Goal: Book appointment/travel/reservation

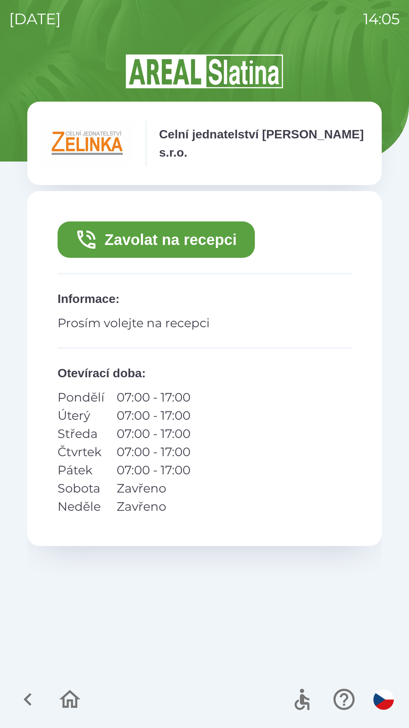
click at [155, 241] on button "Zavolat na recepci" at bounding box center [156, 239] width 197 height 36
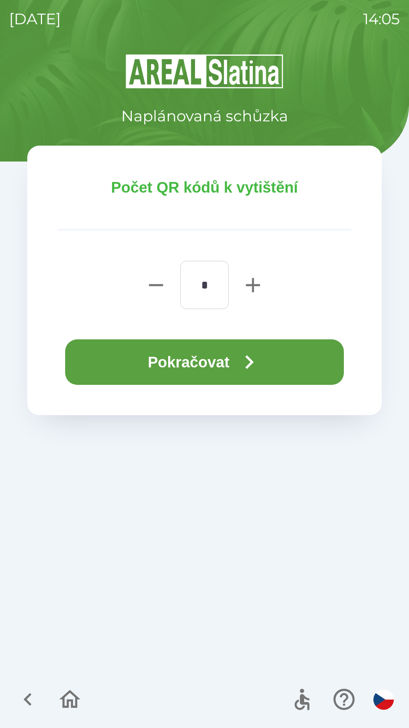
click at [124, 369] on button "Pokračovat" at bounding box center [204, 361] width 279 height 45
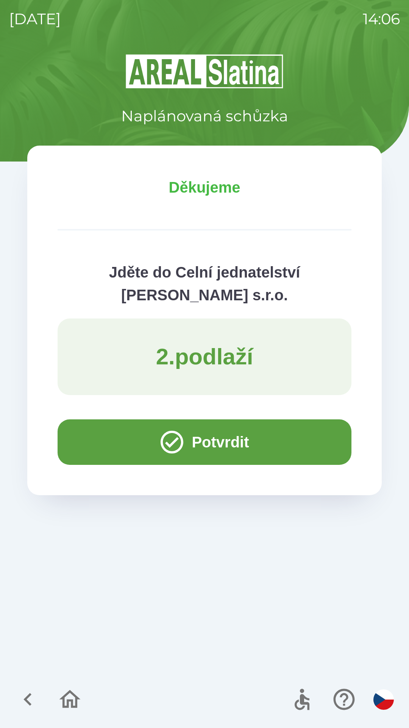
click at [81, 442] on button "Potvrdit" at bounding box center [205, 441] width 294 height 45
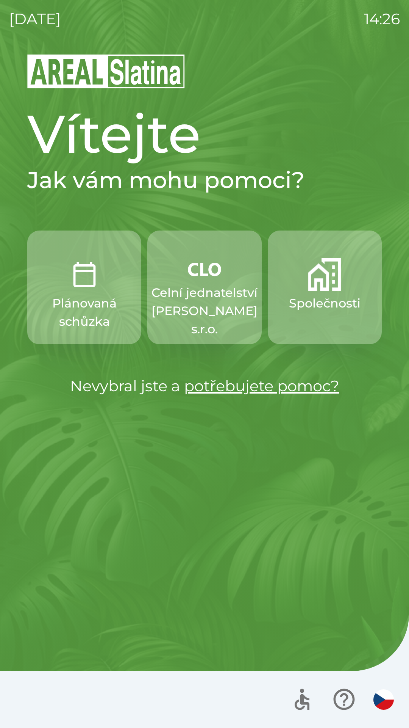
click at [315, 280] on img "button" at bounding box center [324, 274] width 33 height 33
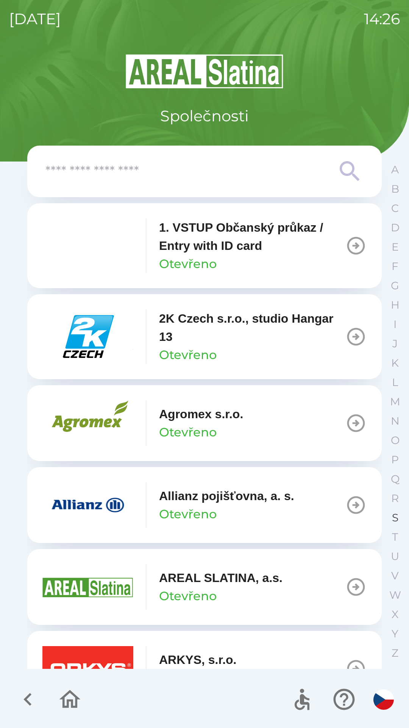
click at [392, 515] on p "S" at bounding box center [395, 517] width 6 height 13
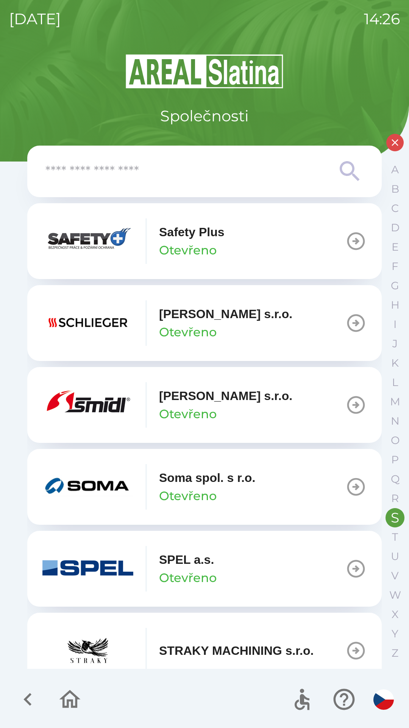
scroll to position [102, 0]
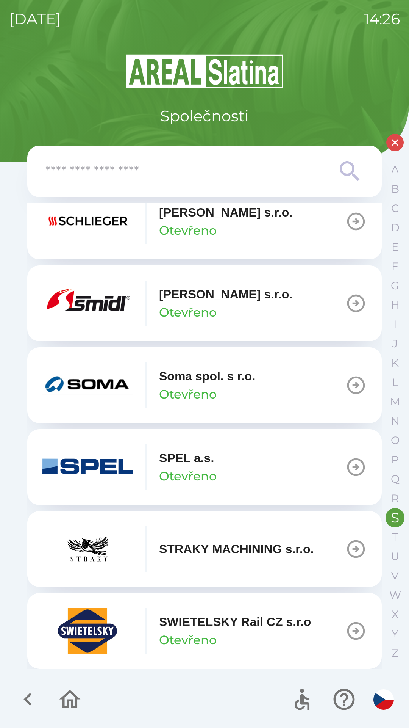
click at [266, 625] on p "SWIETELSKY Rail CZ s.r.o" at bounding box center [235, 621] width 152 height 18
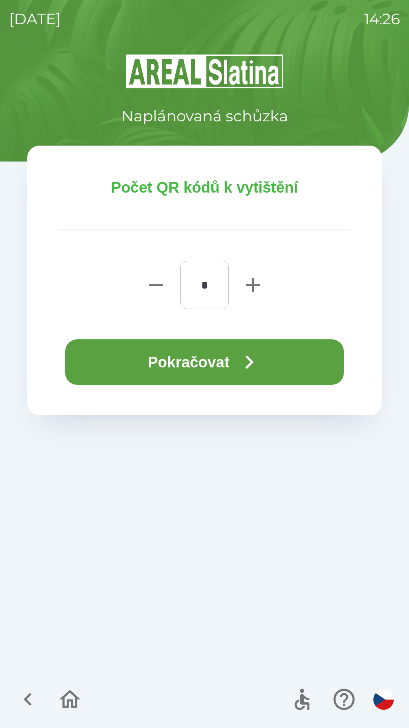
click at [244, 360] on icon "button" at bounding box center [249, 361] width 27 height 27
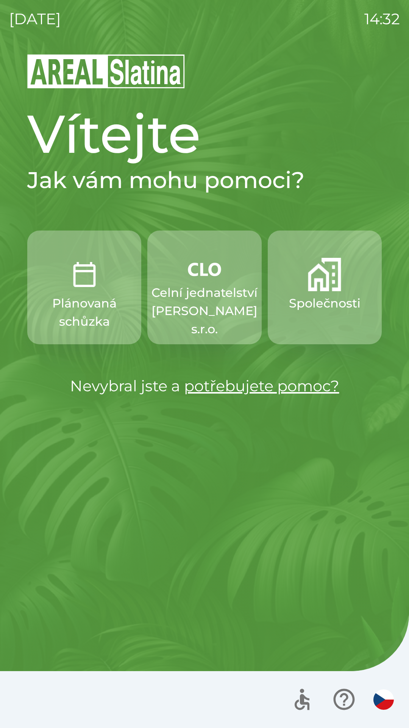
click at [323, 277] on img "button" at bounding box center [324, 274] width 33 height 33
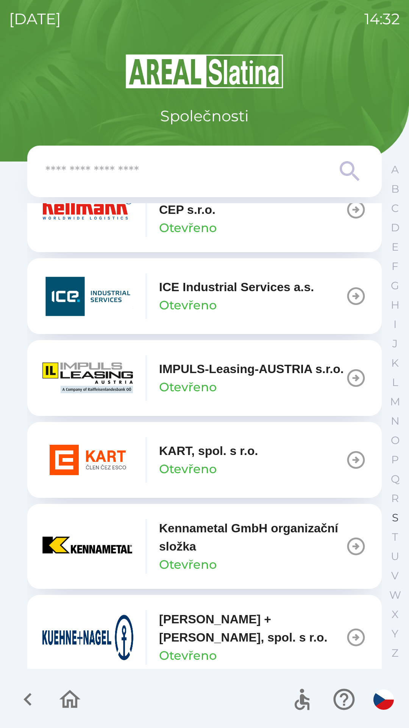
scroll to position [2728, 0]
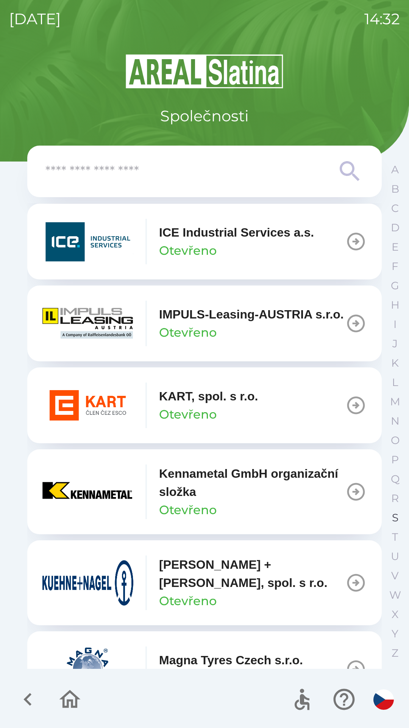
click at [393, 517] on p "S" at bounding box center [395, 517] width 6 height 13
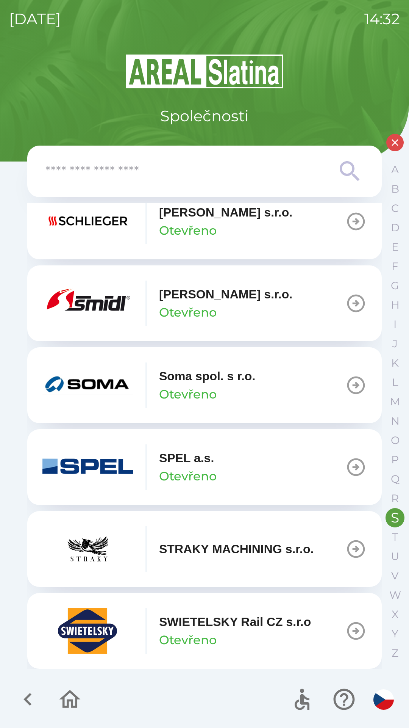
scroll to position [102, 0]
click at [216, 624] on p "SWIETELSKY Rail CZ s.r.o" at bounding box center [235, 621] width 152 height 18
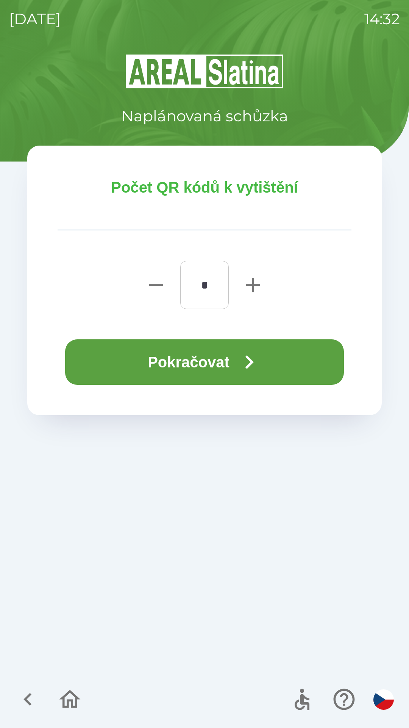
click at [251, 357] on icon "button" at bounding box center [250, 362] width 8 height 14
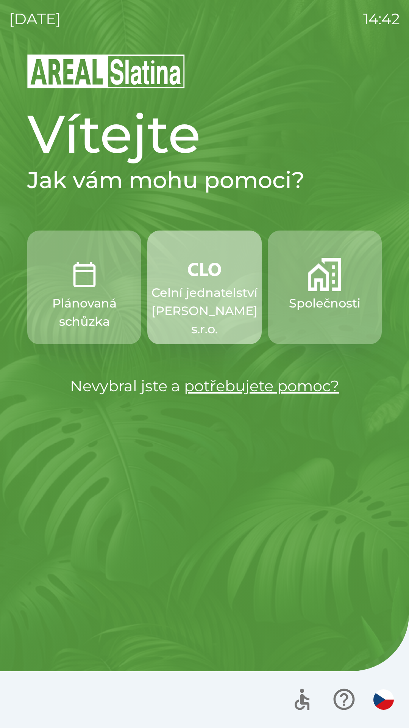
click at [222, 286] on p "Celní jednatelství [PERSON_NAME] s.r.o." at bounding box center [205, 310] width 106 height 55
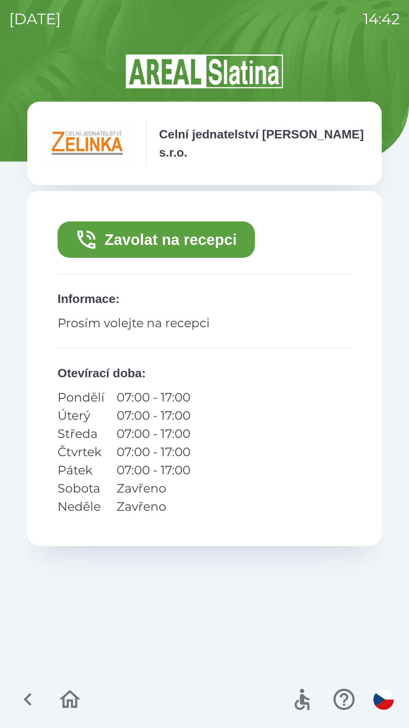
click at [229, 237] on button "Zavolat na recepci" at bounding box center [156, 239] width 197 height 36
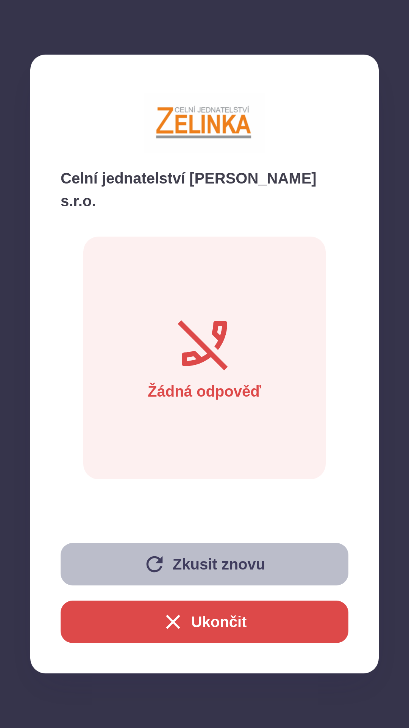
click at [199, 565] on button "Zkusit znovu" at bounding box center [205, 564] width 288 height 42
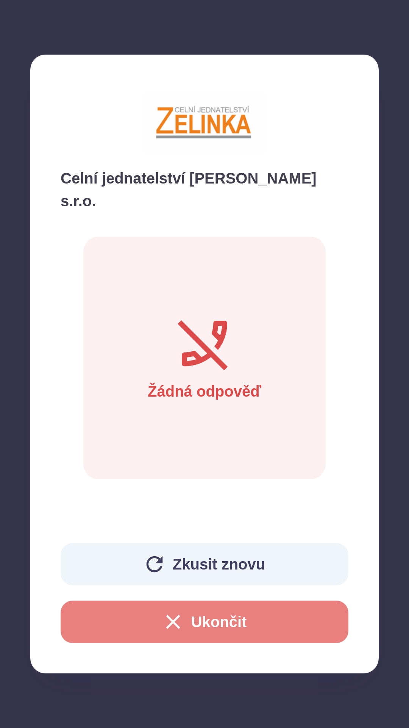
click at [209, 623] on button "Ukončit" at bounding box center [205, 621] width 288 height 42
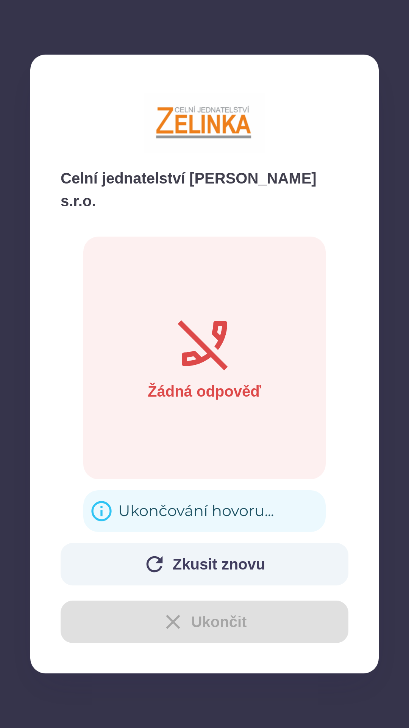
click at [161, 500] on div "Ukončování hovoru..." at bounding box center [196, 511] width 156 height 30
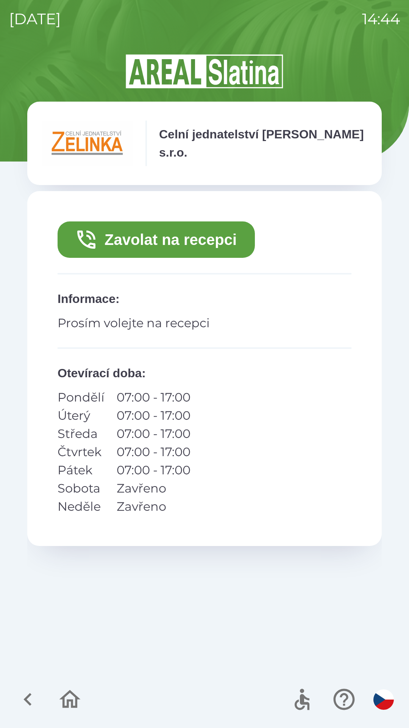
click at [136, 245] on button "Zavolat na recepci" at bounding box center [156, 239] width 197 height 36
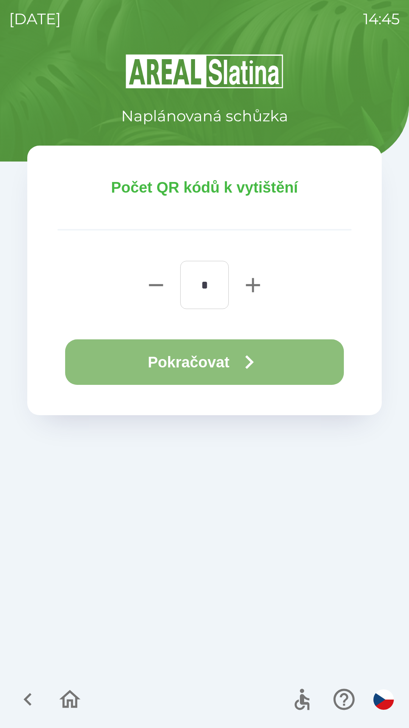
click at [130, 358] on button "Pokračovat" at bounding box center [204, 361] width 279 height 45
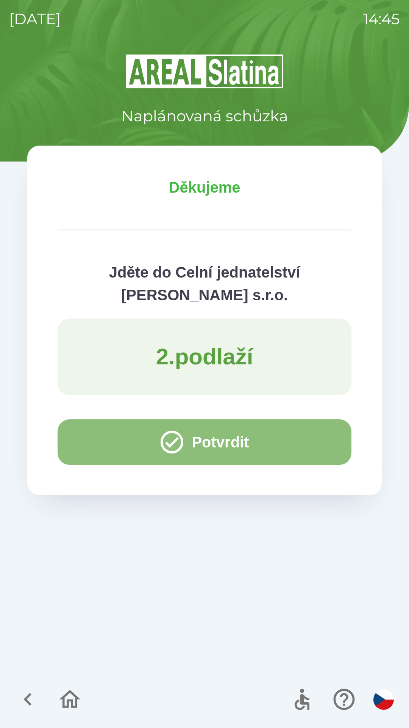
click at [97, 445] on button "Potvrdit" at bounding box center [205, 441] width 294 height 45
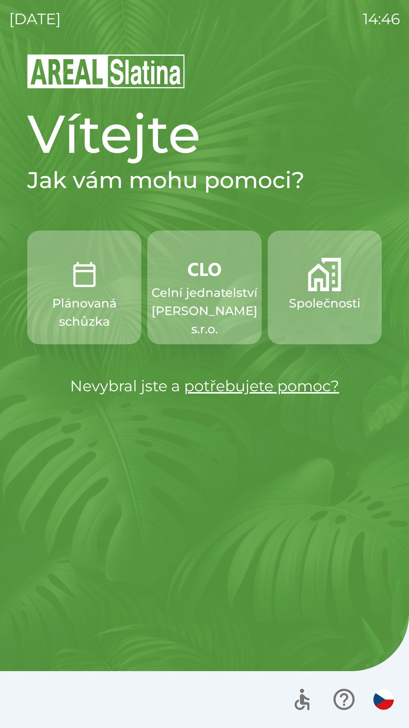
click at [327, 281] on img "button" at bounding box center [324, 274] width 33 height 33
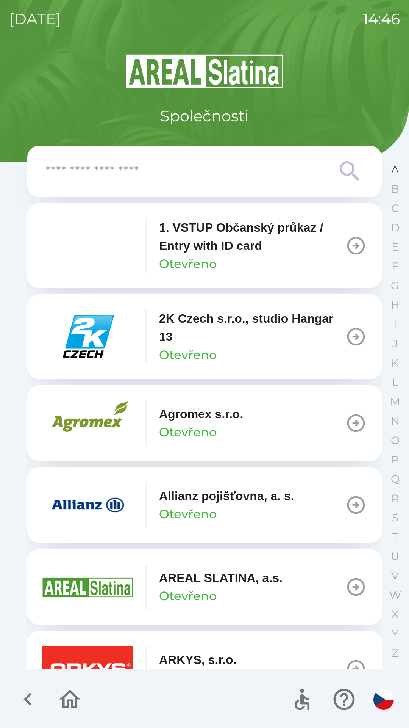
click at [389, 173] on button "A" at bounding box center [395, 169] width 19 height 19
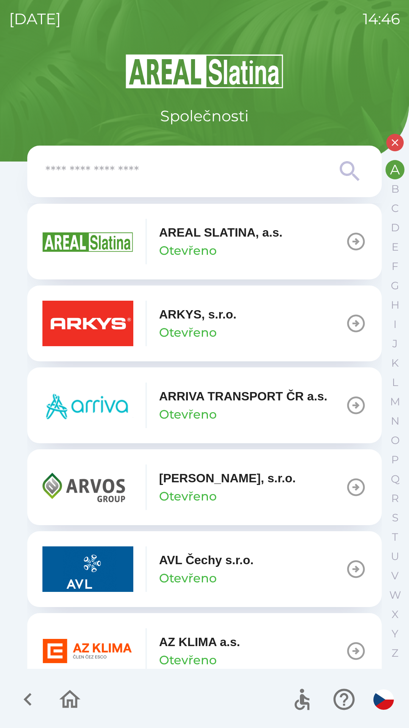
scroll to position [183, 0]
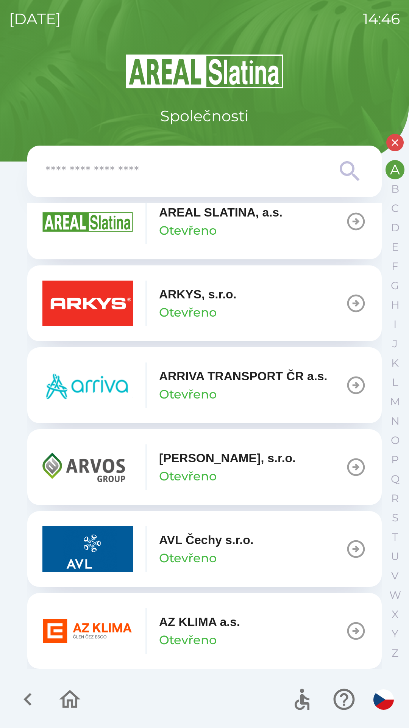
click at [190, 622] on p "AZ KLIMA a.s." at bounding box center [199, 621] width 81 height 18
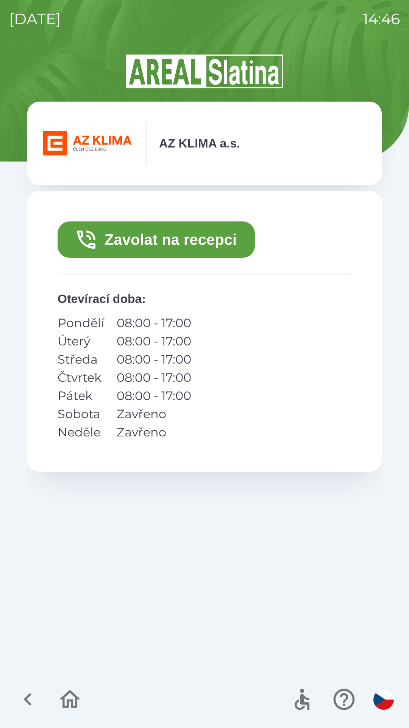
click at [148, 232] on button "Zavolat na recepci" at bounding box center [156, 239] width 197 height 36
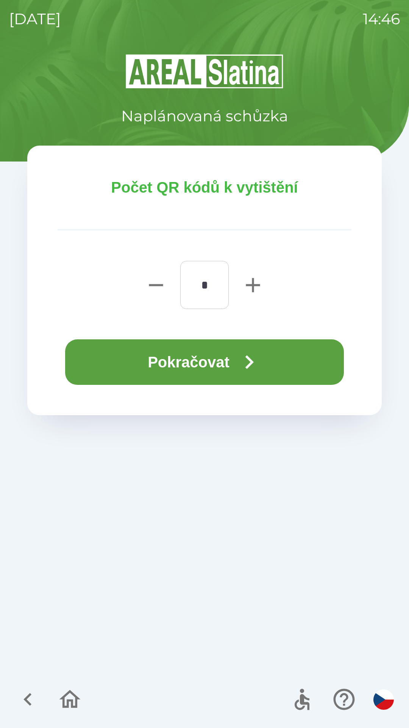
click at [111, 357] on button "Pokračovat" at bounding box center [204, 361] width 279 height 45
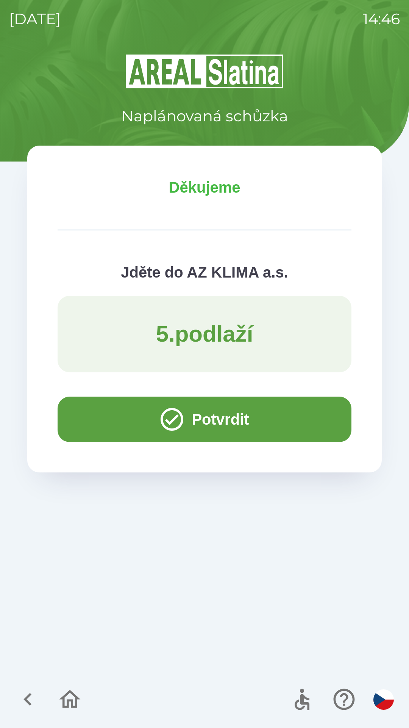
click at [108, 421] on button "Potvrdit" at bounding box center [205, 418] width 294 height 45
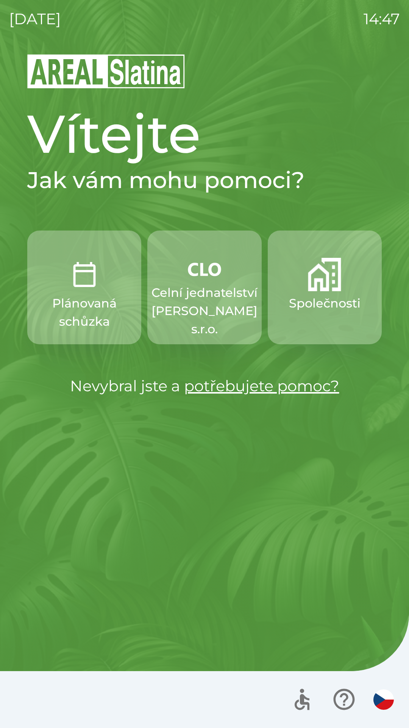
click at [317, 291] on button "Společnosti" at bounding box center [325, 287] width 114 height 114
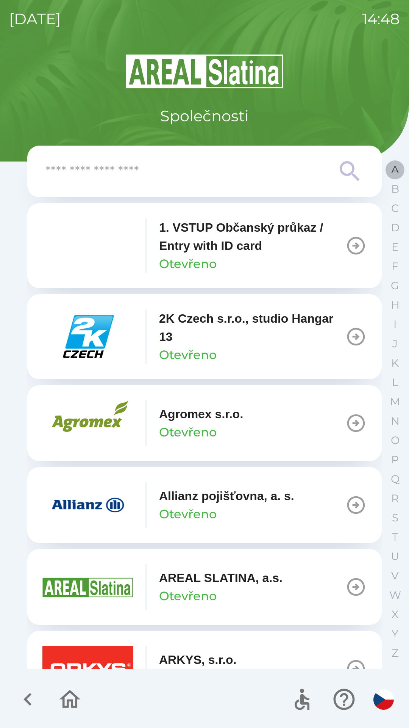
click at [390, 172] on button "A" at bounding box center [395, 169] width 19 height 19
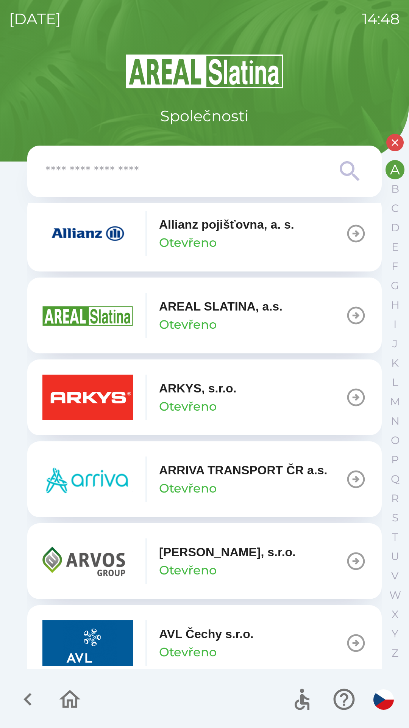
scroll to position [183, 0]
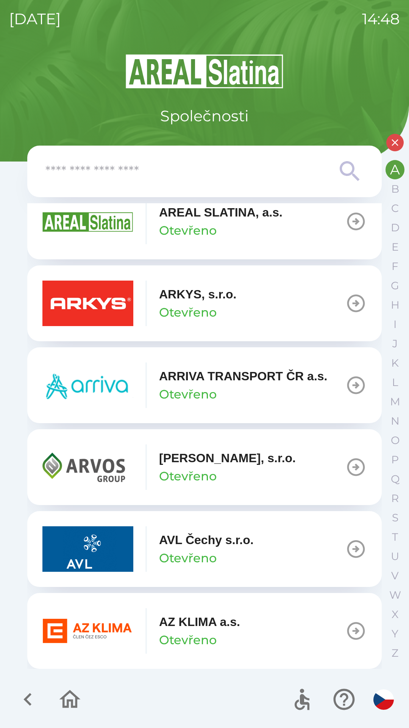
click at [182, 634] on p "Otevřeno" at bounding box center [188, 640] width 58 height 18
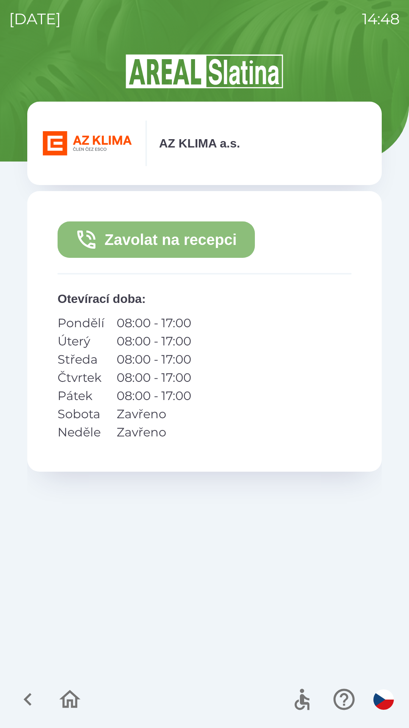
click at [164, 236] on button "Zavolat na recepci" at bounding box center [156, 239] width 197 height 36
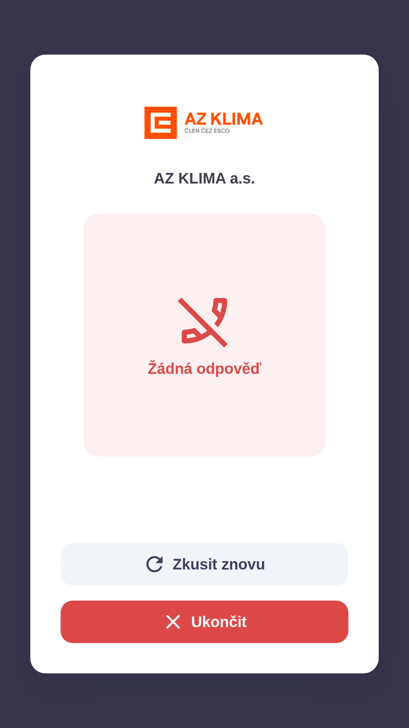
click at [99, 625] on button "Ukončit" at bounding box center [205, 621] width 288 height 42
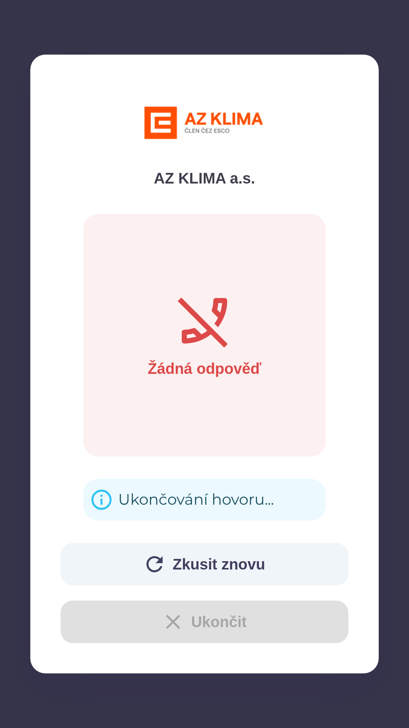
click at [120, 493] on div "Ukončování hovoru..." at bounding box center [196, 500] width 156 height 30
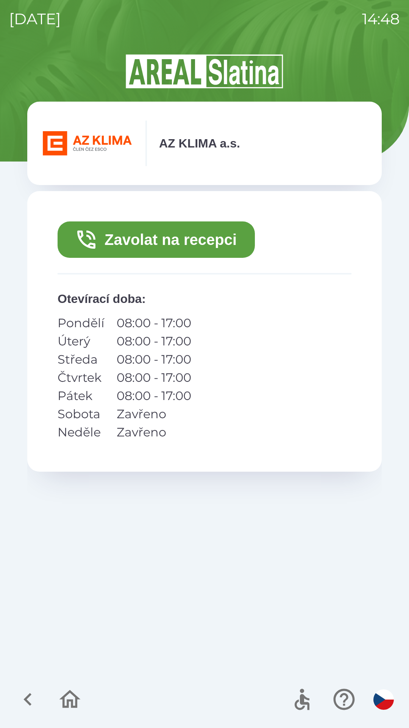
click at [16, 695] on icon "button" at bounding box center [27, 698] width 25 height 25
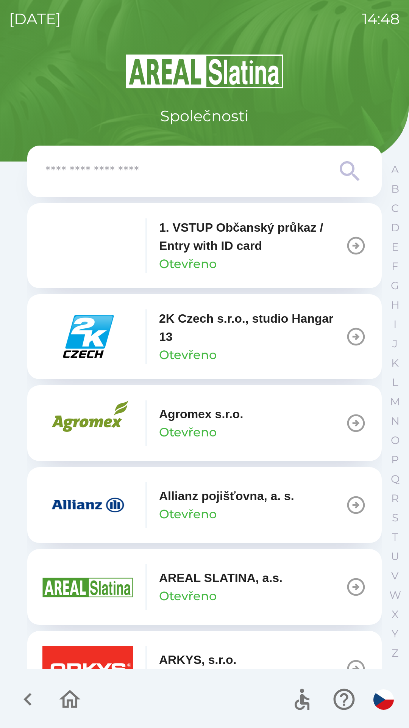
click at [13, 697] on button "button" at bounding box center [27, 698] width 31 height 31
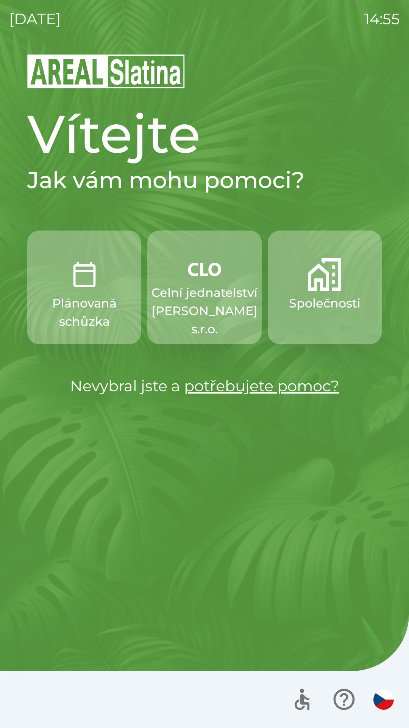
click at [83, 296] on p "Plánovaná schůzka" at bounding box center [84, 312] width 78 height 36
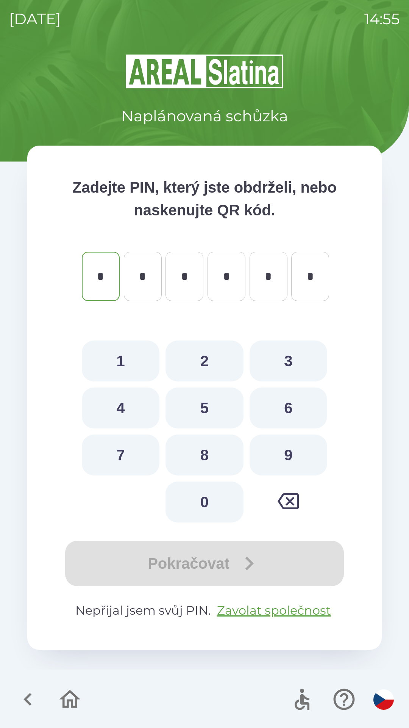
click at [32, 707] on icon "button" at bounding box center [27, 698] width 25 height 25
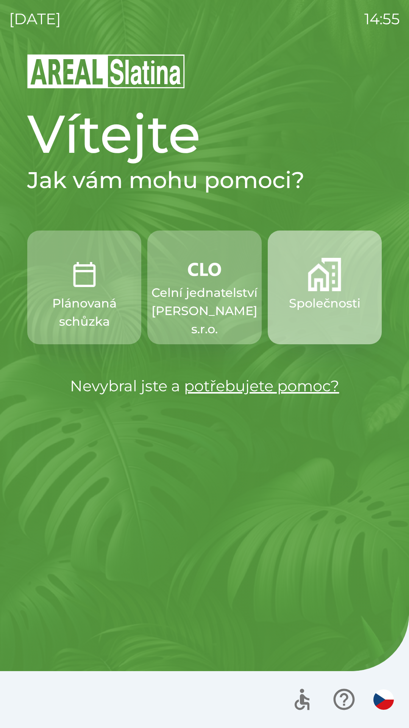
click at [329, 298] on p "Společnosti" at bounding box center [325, 303] width 72 height 18
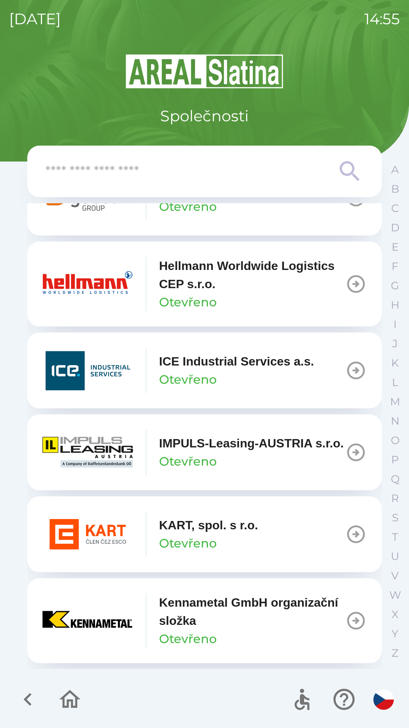
scroll to position [2604, 0]
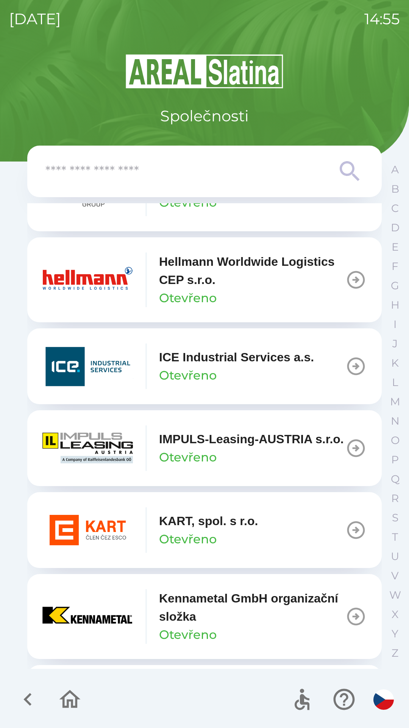
click at [354, 287] on icon "button" at bounding box center [356, 279] width 21 height 21
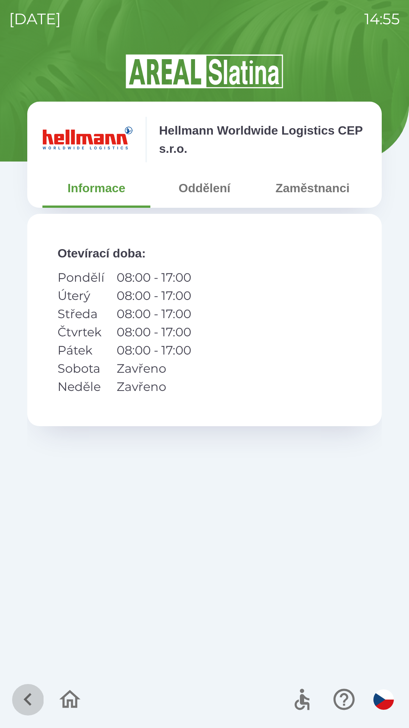
click at [31, 687] on icon "button" at bounding box center [27, 698] width 25 height 25
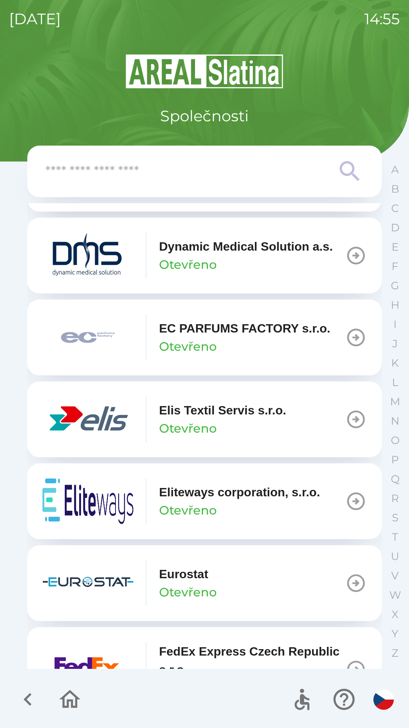
scroll to position [1889, 0]
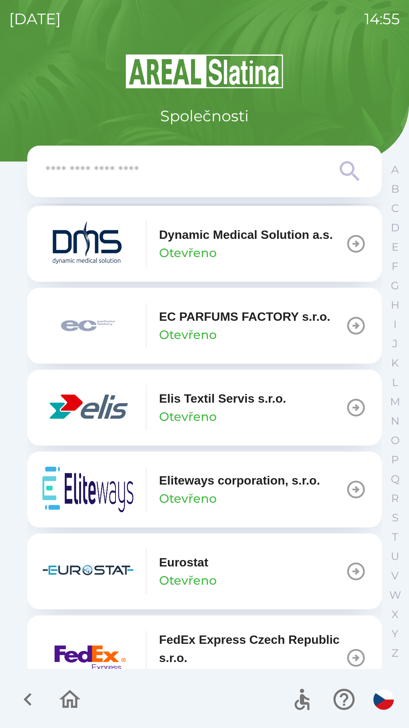
click at [284, 556] on button "Eurostat Otevřeno" at bounding box center [204, 571] width 355 height 76
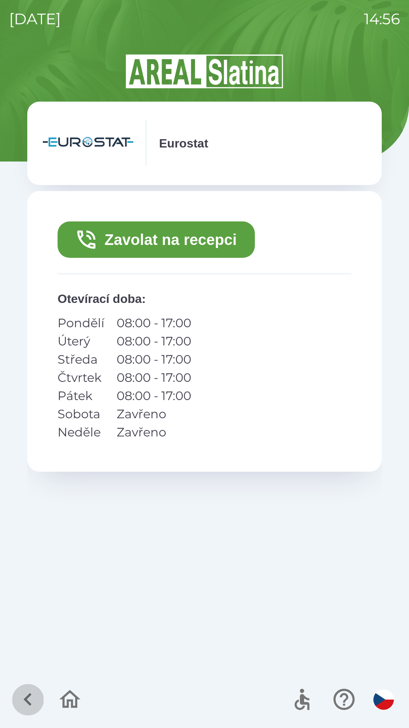
click at [36, 696] on icon "button" at bounding box center [27, 698] width 25 height 25
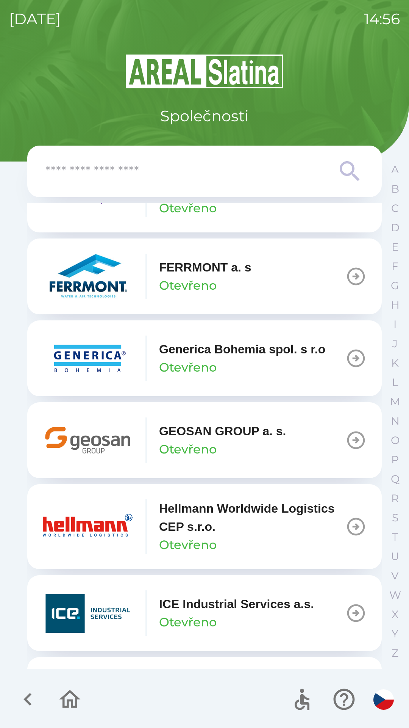
scroll to position [2358, 0]
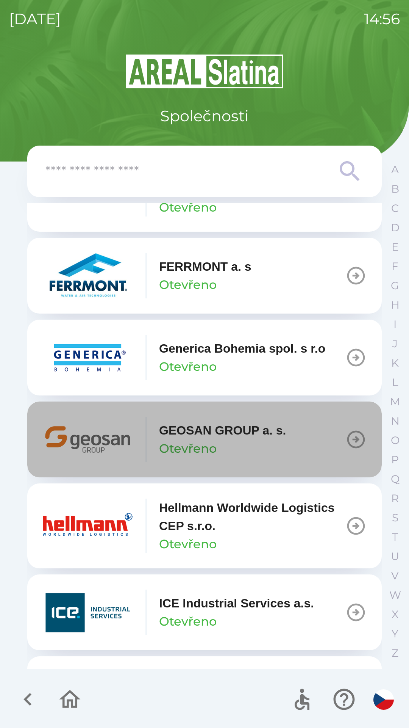
click at [352, 447] on icon "button" at bounding box center [357, 440] width 18 height 18
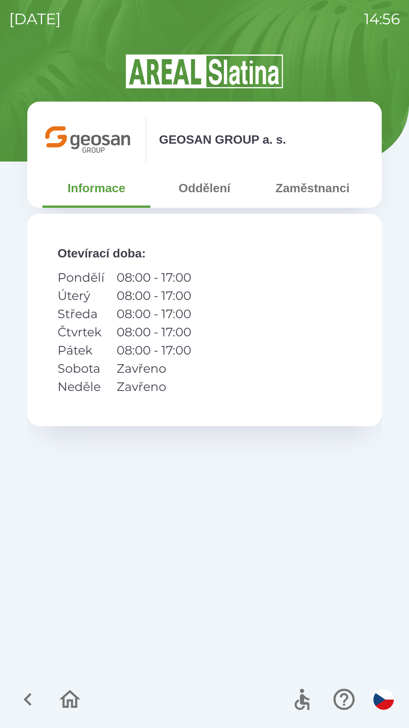
click at [210, 195] on button "Oddělení" at bounding box center [204, 187] width 108 height 27
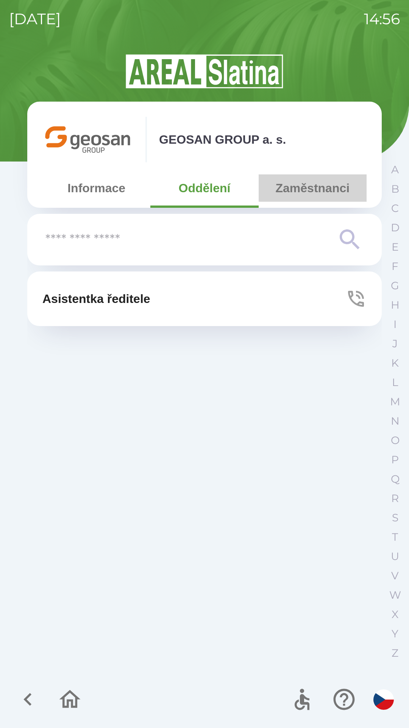
click at [293, 187] on button "Zaměstnanci" at bounding box center [313, 187] width 108 height 27
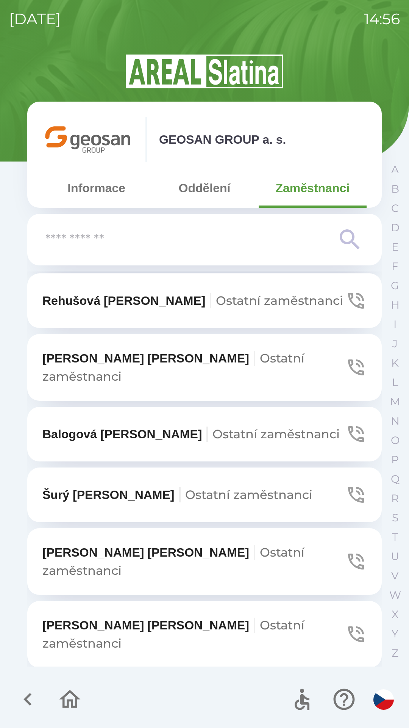
scroll to position [65, 0]
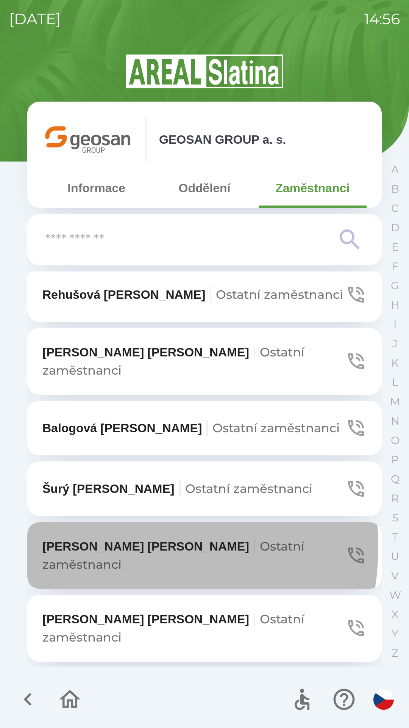
click at [116, 537] on p "[PERSON_NAME] zaměstnanci" at bounding box center [193, 555] width 303 height 36
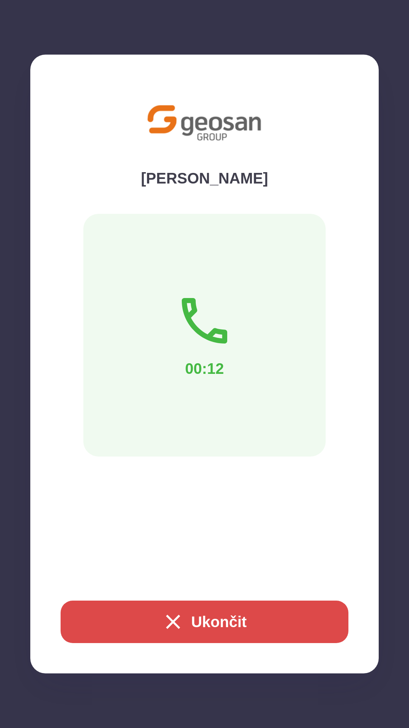
click at [116, 628] on div "GEOSAN GROUP a. s. Informace Oddělení Zaměstnanci [PERSON_NAME] zaměstnanci [PE…" at bounding box center [204, 390] width 391 height 675
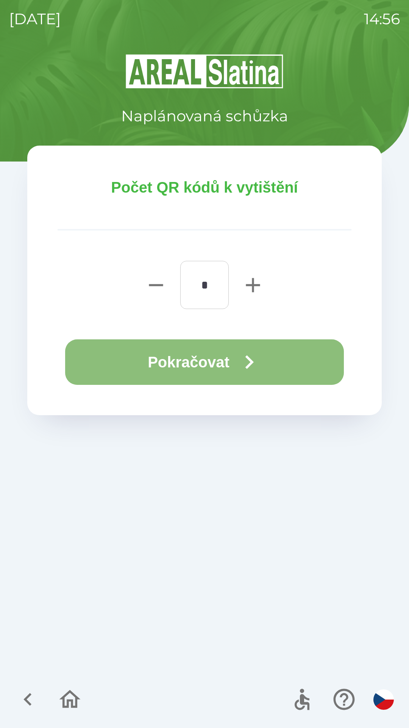
click at [232, 362] on button "Pokračovat" at bounding box center [204, 361] width 279 height 45
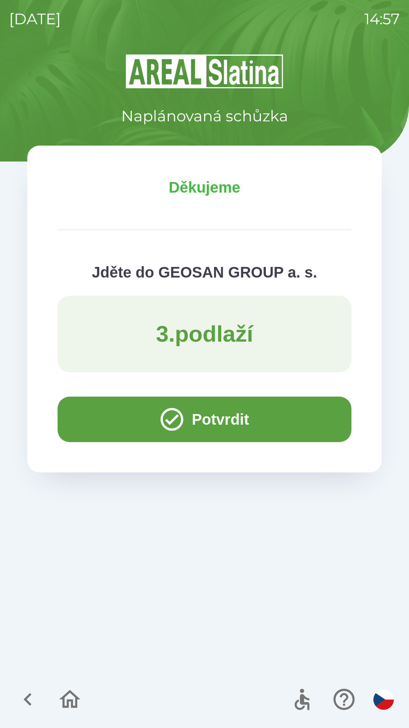
click at [88, 418] on button "Potvrdit" at bounding box center [205, 418] width 294 height 45
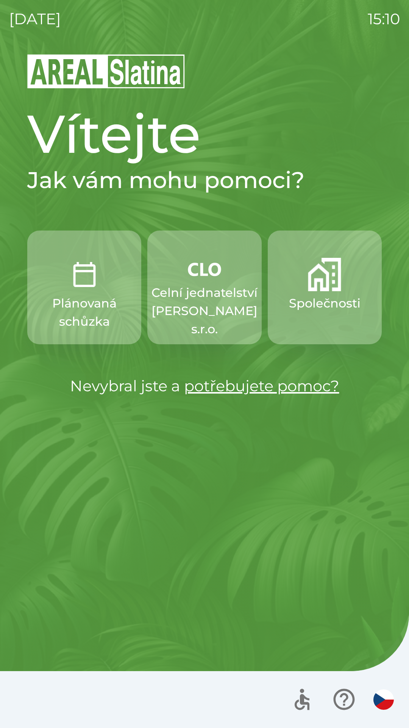
click at [315, 284] on img "button" at bounding box center [324, 274] width 33 height 33
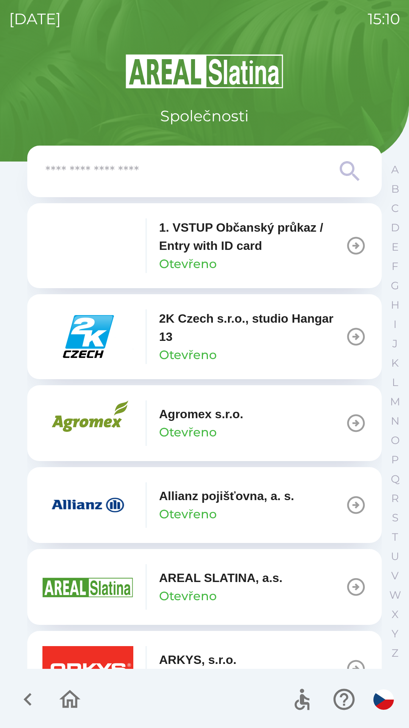
click at [77, 179] on input "text" at bounding box center [189, 171] width 288 height 21
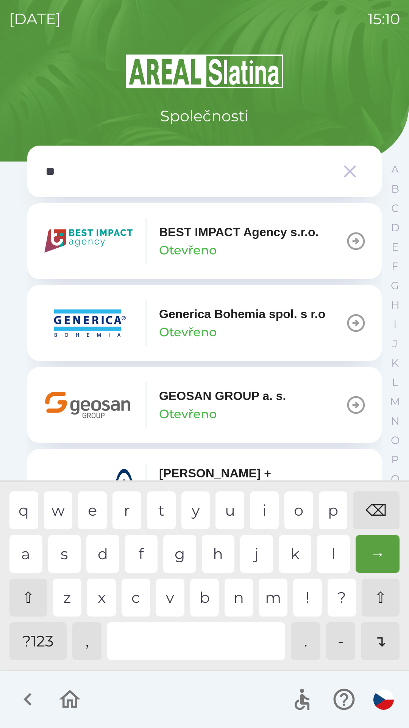
type input "***"
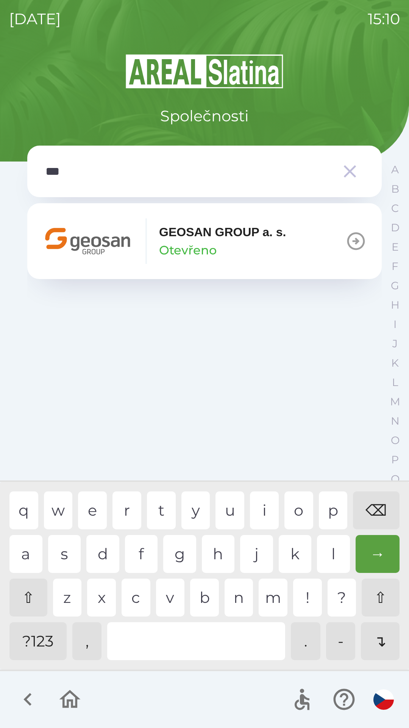
click at [305, 500] on div "o" at bounding box center [299, 510] width 29 height 38
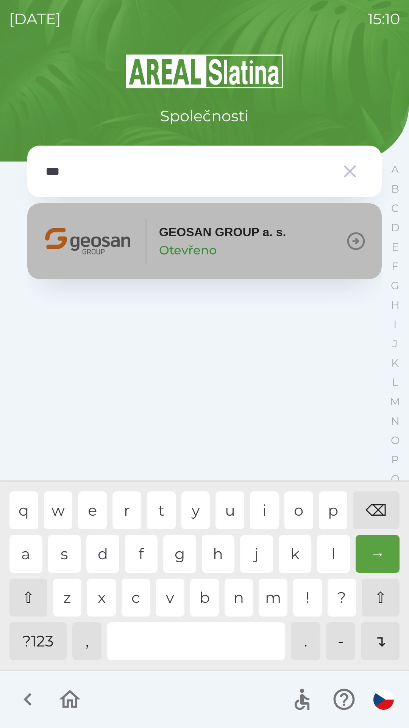
click at [228, 232] on p "GEOSAN GROUP a. s." at bounding box center [222, 232] width 127 height 18
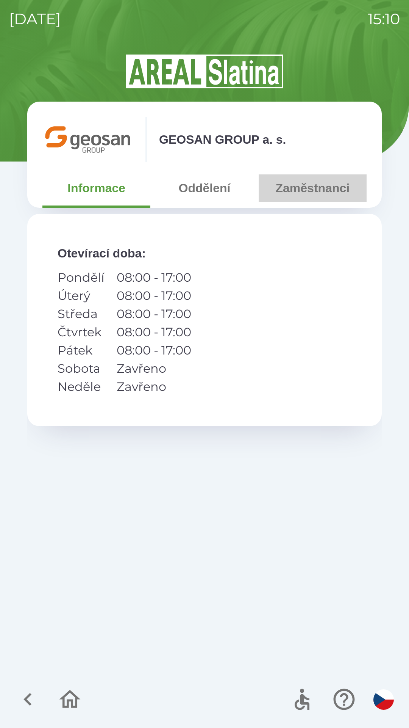
click at [308, 191] on button "Zaměstnanci" at bounding box center [313, 187] width 108 height 27
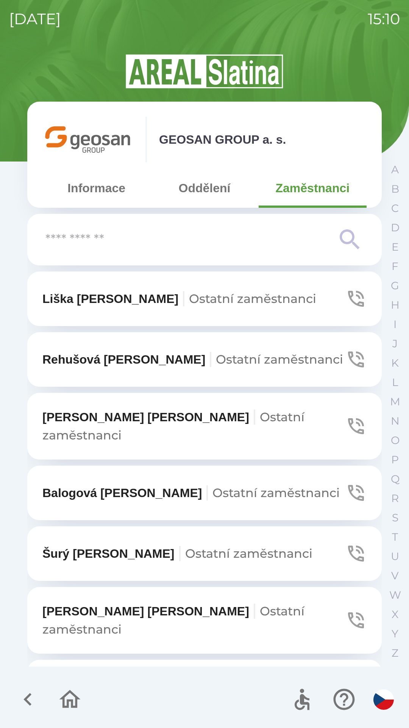
click at [53, 233] on input "text" at bounding box center [189, 239] width 288 height 21
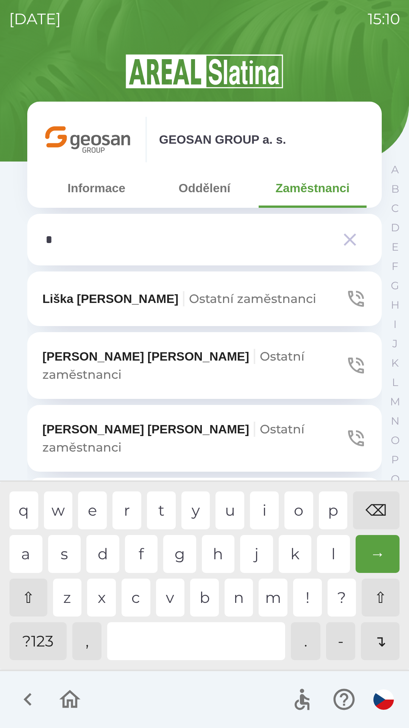
click at [255, 550] on div "j" at bounding box center [256, 554] width 33 height 38
type input "**"
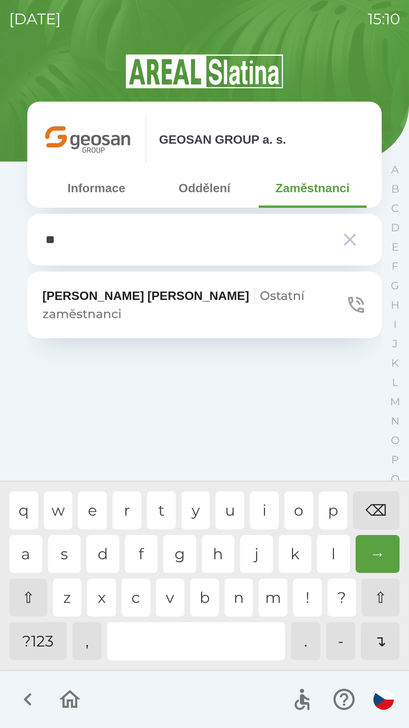
click at [229, 511] on div "u" at bounding box center [230, 510] width 29 height 38
click at [343, 298] on button "[PERSON_NAME] zaměstnanci" at bounding box center [204, 304] width 355 height 67
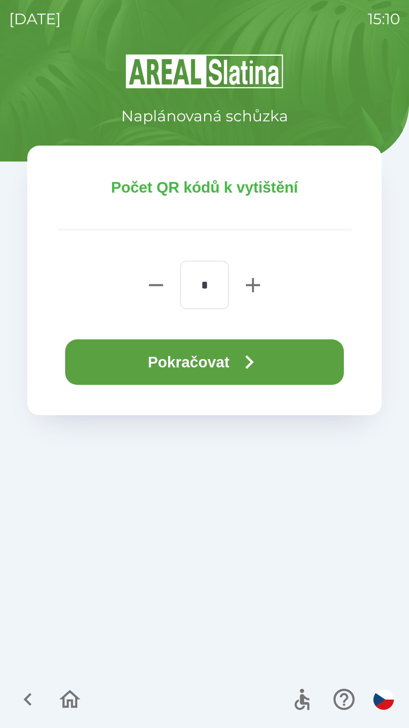
click at [194, 364] on button "Pokračovat" at bounding box center [204, 361] width 279 height 45
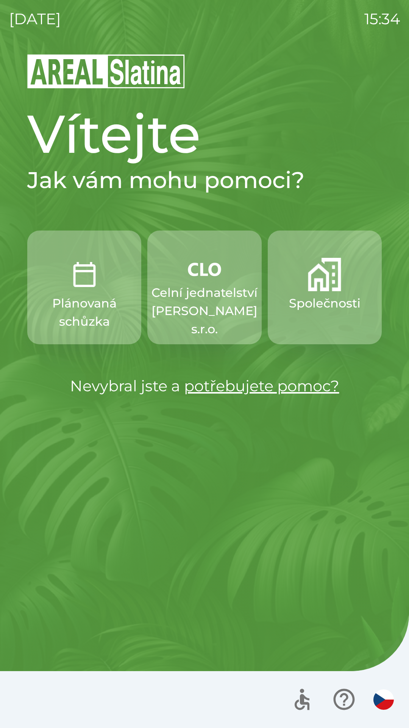
click at [199, 292] on p "Celní jednatelství [PERSON_NAME] s.r.o." at bounding box center [205, 310] width 106 height 55
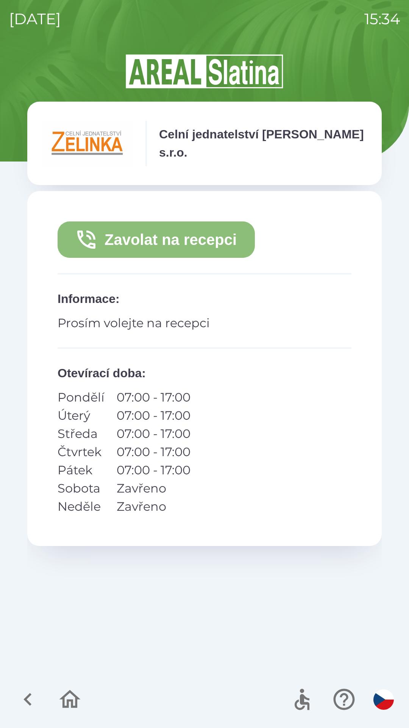
click at [163, 239] on button "Zavolat na recepci" at bounding box center [156, 239] width 197 height 36
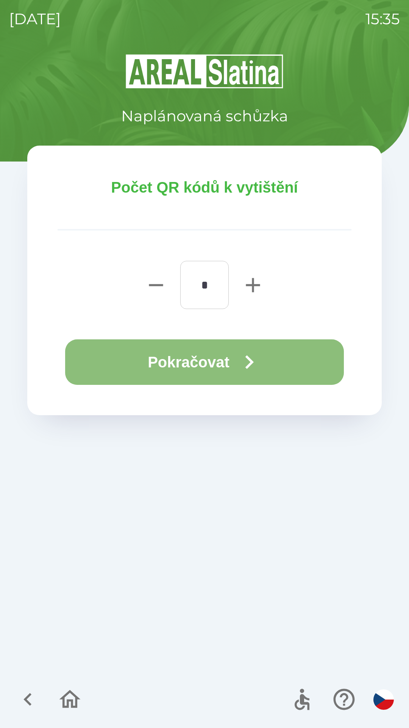
click at [205, 363] on button "Pokračovat" at bounding box center [204, 361] width 279 height 45
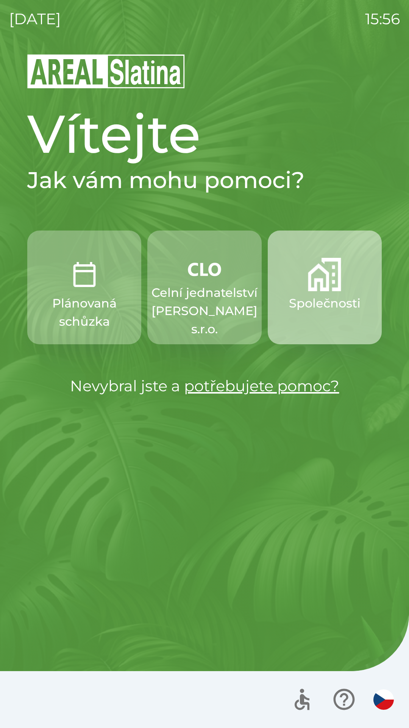
click at [321, 280] on img "button" at bounding box center [324, 274] width 33 height 33
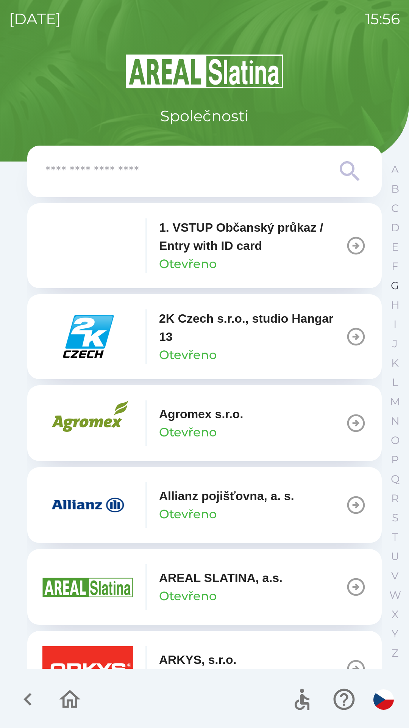
click at [393, 285] on p "G" at bounding box center [395, 285] width 8 height 13
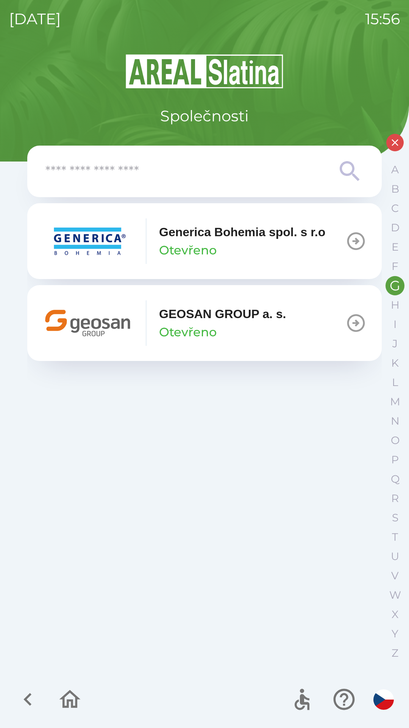
click at [292, 318] on button "GEOSAN GROUP a. s. Otevřeno" at bounding box center [204, 323] width 355 height 76
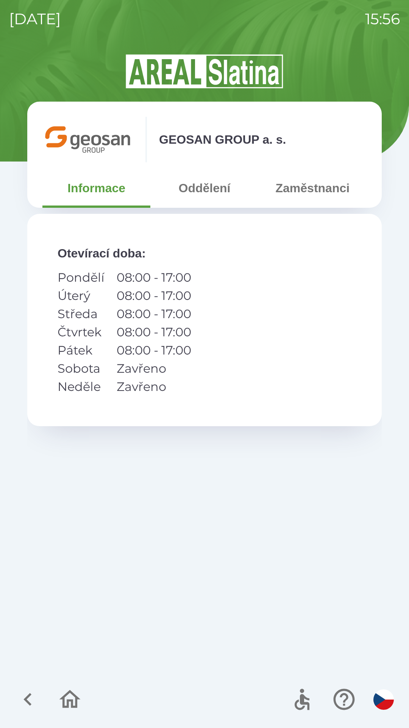
click at [309, 187] on button "Zaměstnanci" at bounding box center [313, 187] width 108 height 27
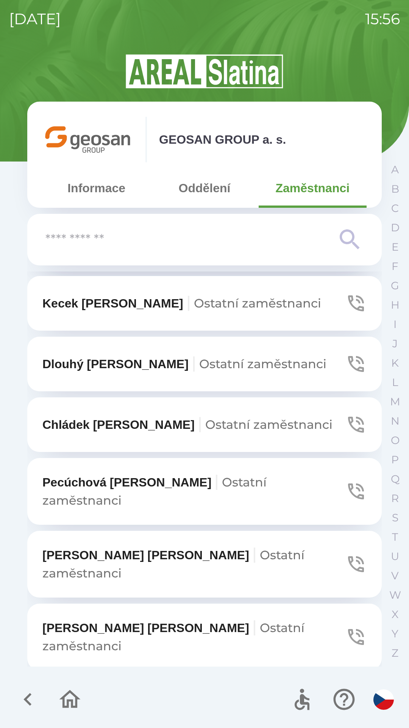
scroll to position [630, 0]
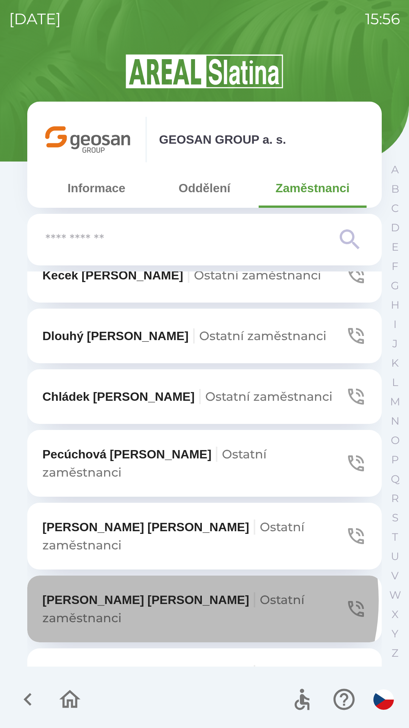
click at [175, 592] on span "Ostatní zaměstnanci" at bounding box center [173, 608] width 262 height 33
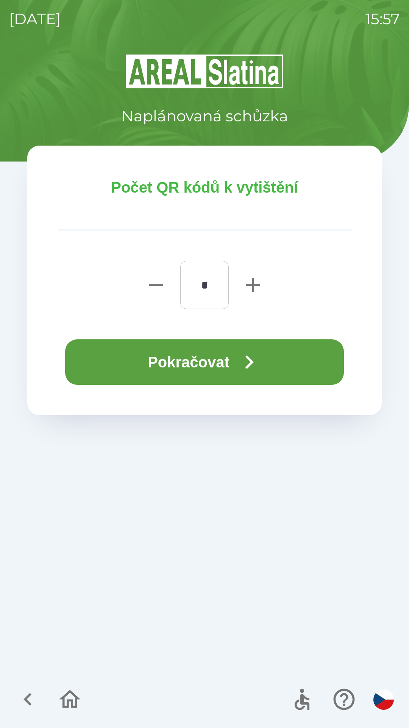
click at [121, 358] on button "Pokračovat" at bounding box center [204, 361] width 279 height 45
